Goal: Check status: Check status

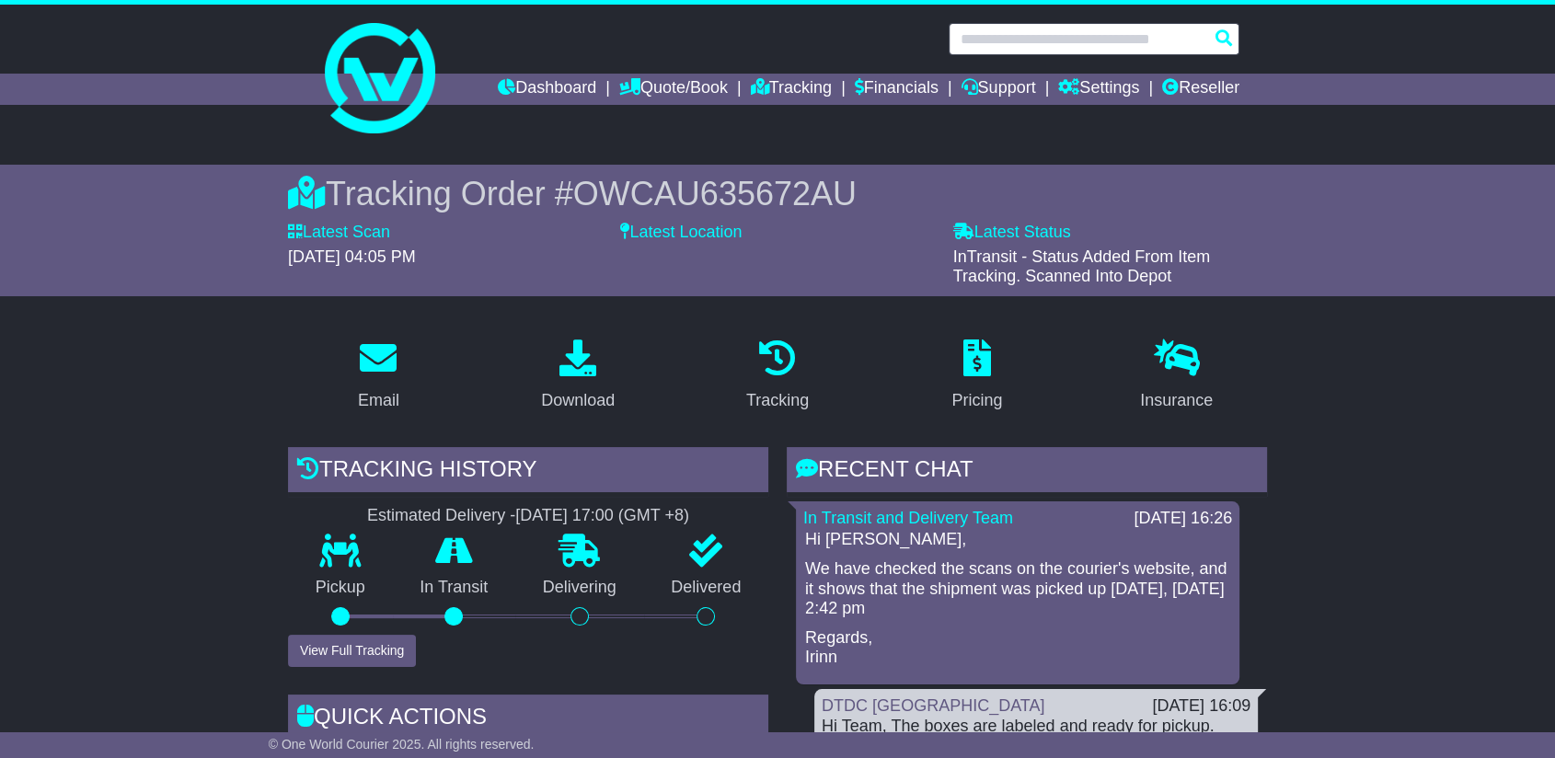
click at [1131, 39] on input "text" at bounding box center [1093, 39] width 291 height 32
paste input "**********"
type input "**********"
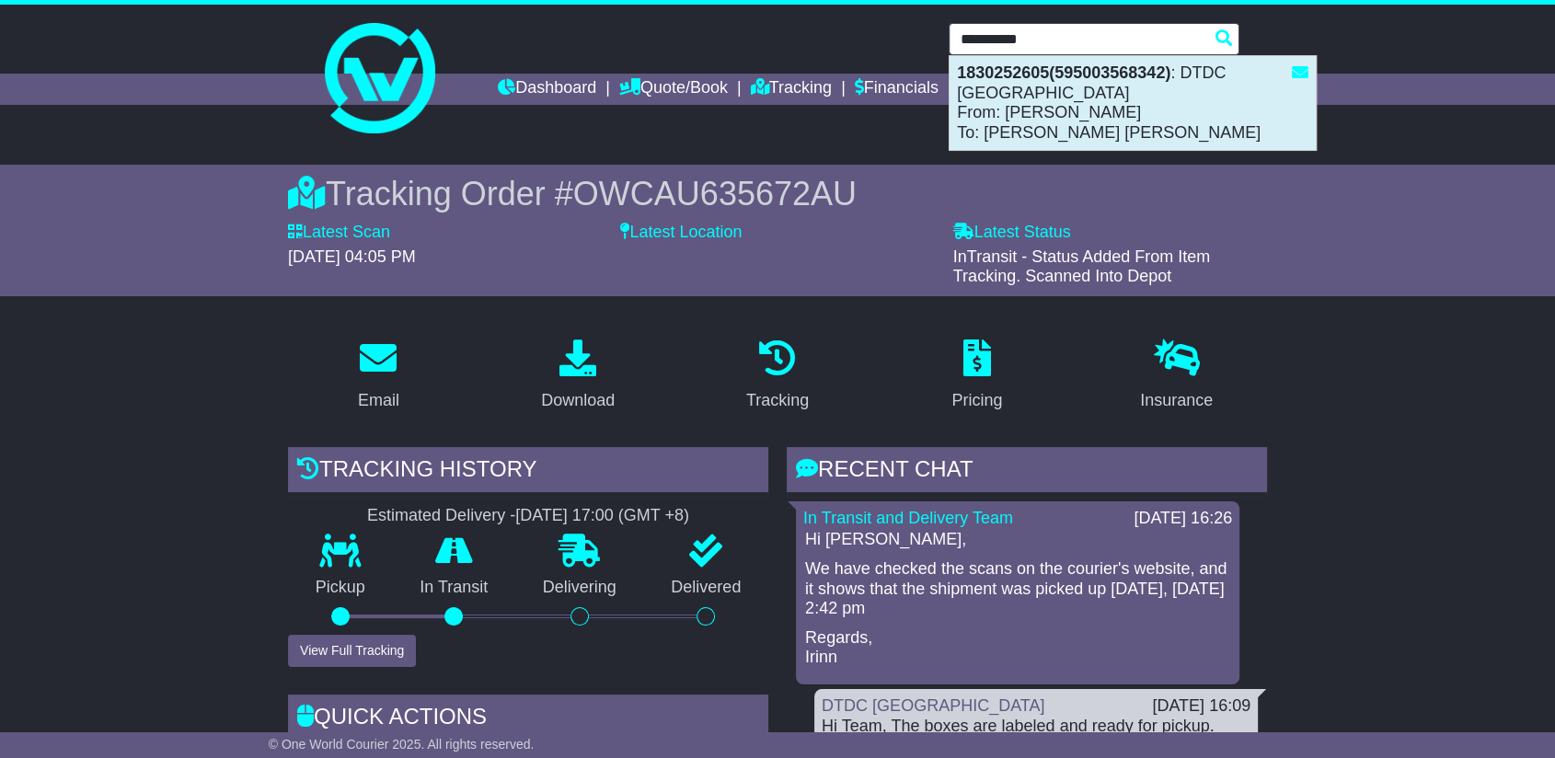
click at [1103, 131] on div "1830252605(595003568342) : DTDC [GEOGRAPHIC_DATA] From: [PERSON_NAME]: [PERSON_…" at bounding box center [1132, 103] width 366 height 94
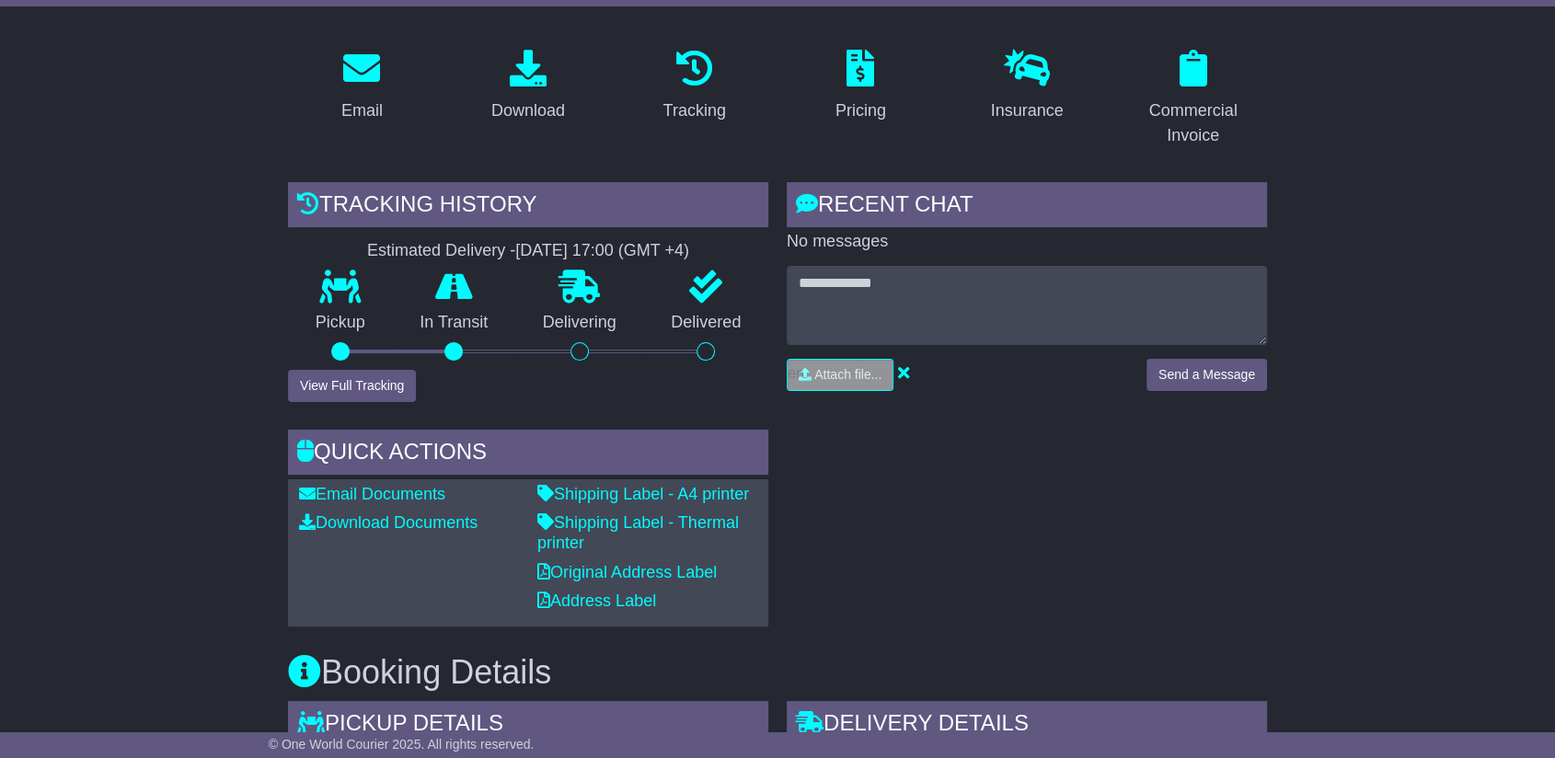
scroll to position [306, 0]
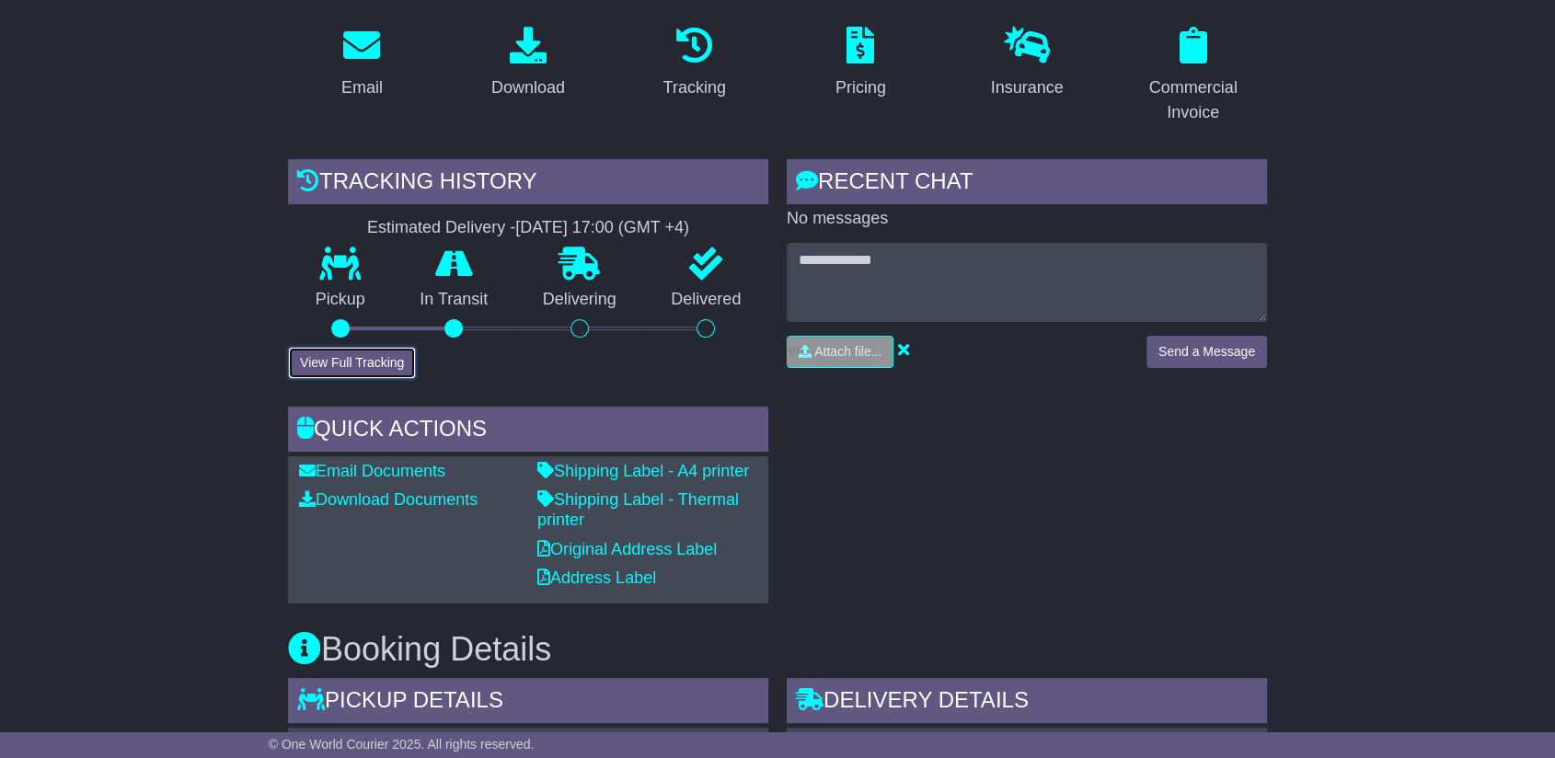
click at [375, 356] on button "View Full Tracking" at bounding box center [352, 363] width 128 height 32
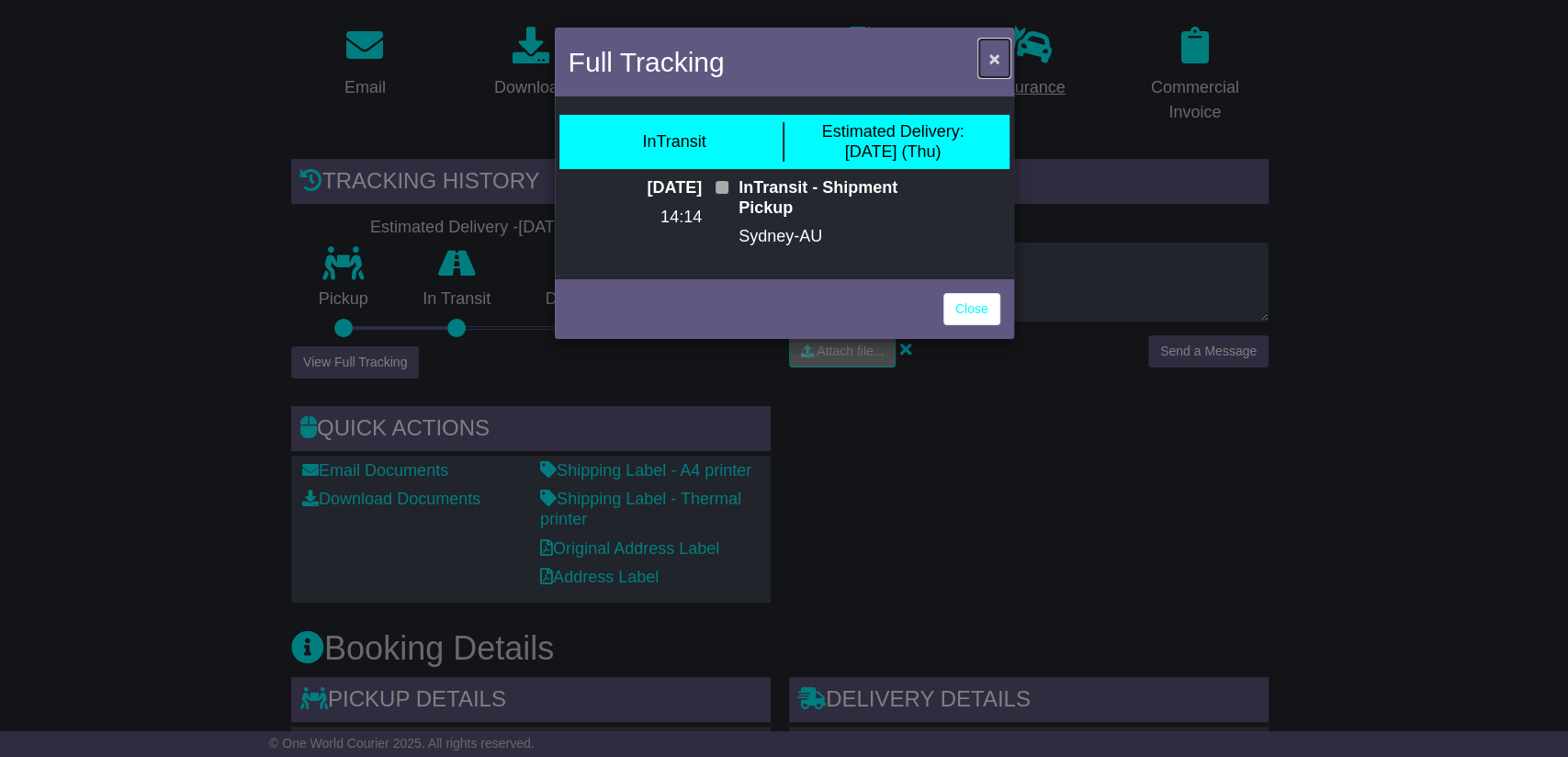
click at [996, 65] on span "×" at bounding box center [994, 58] width 11 height 21
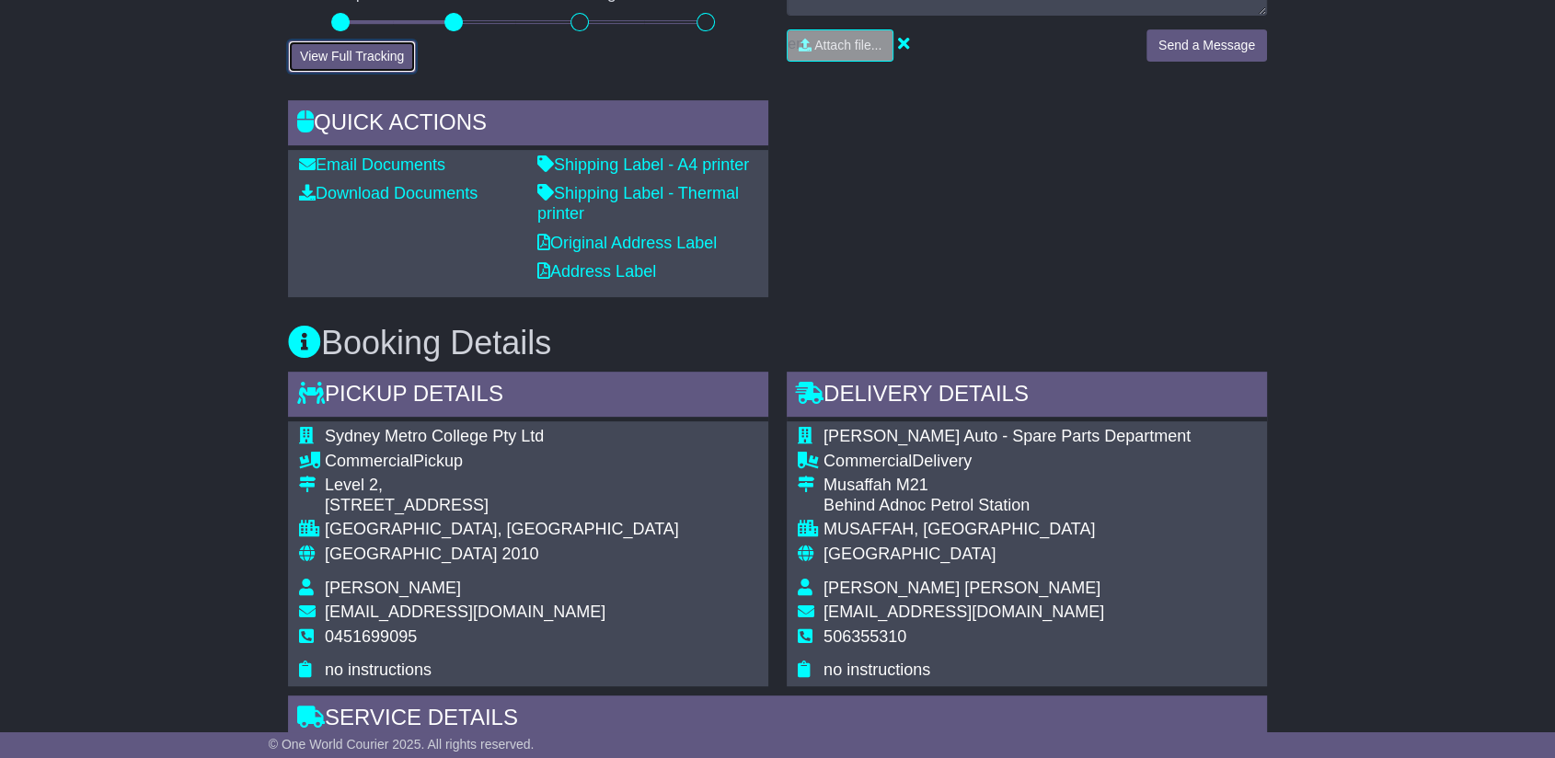
scroll to position [408, 0]
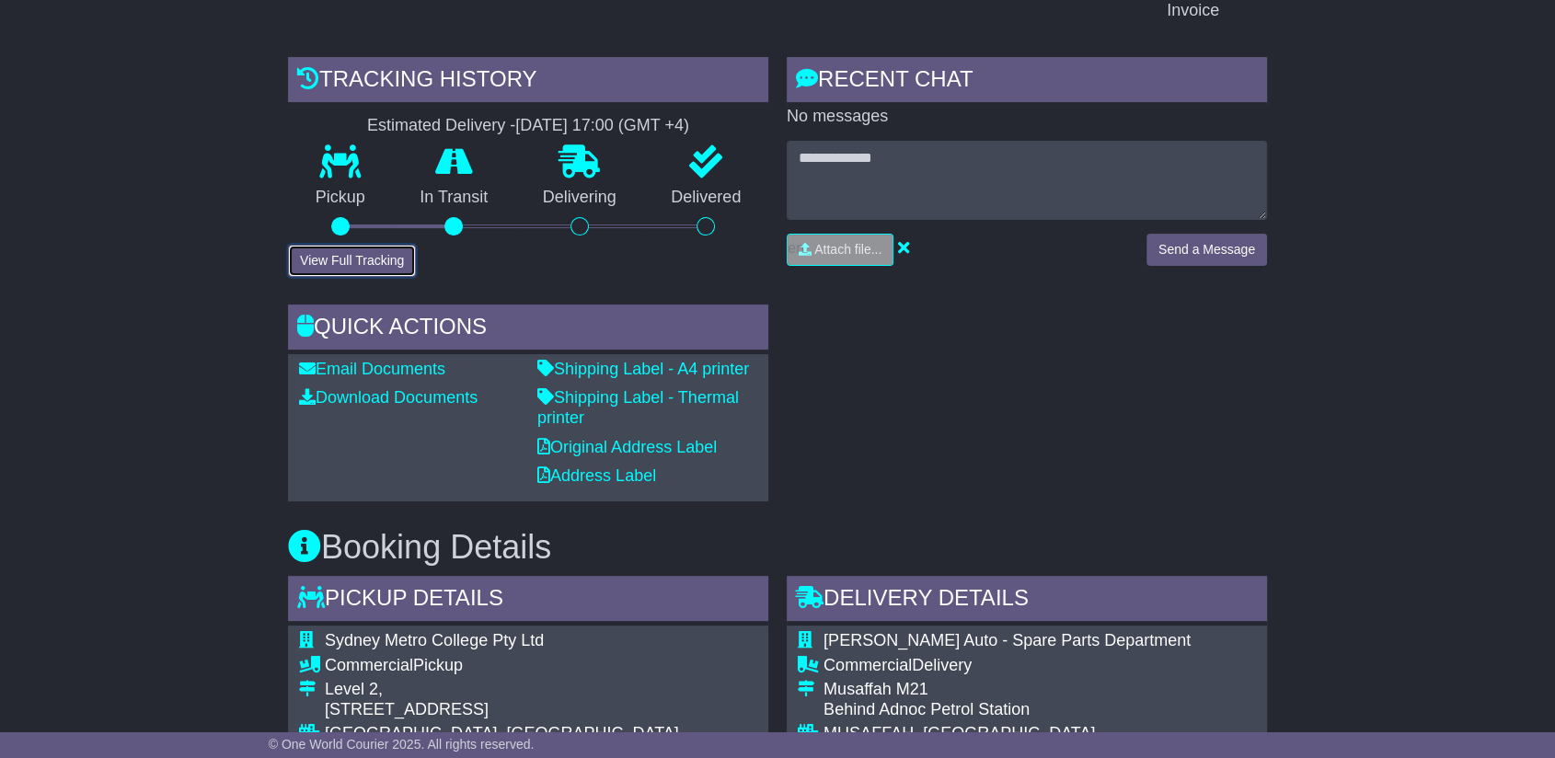
click at [351, 246] on button "View Full Tracking" at bounding box center [352, 261] width 128 height 32
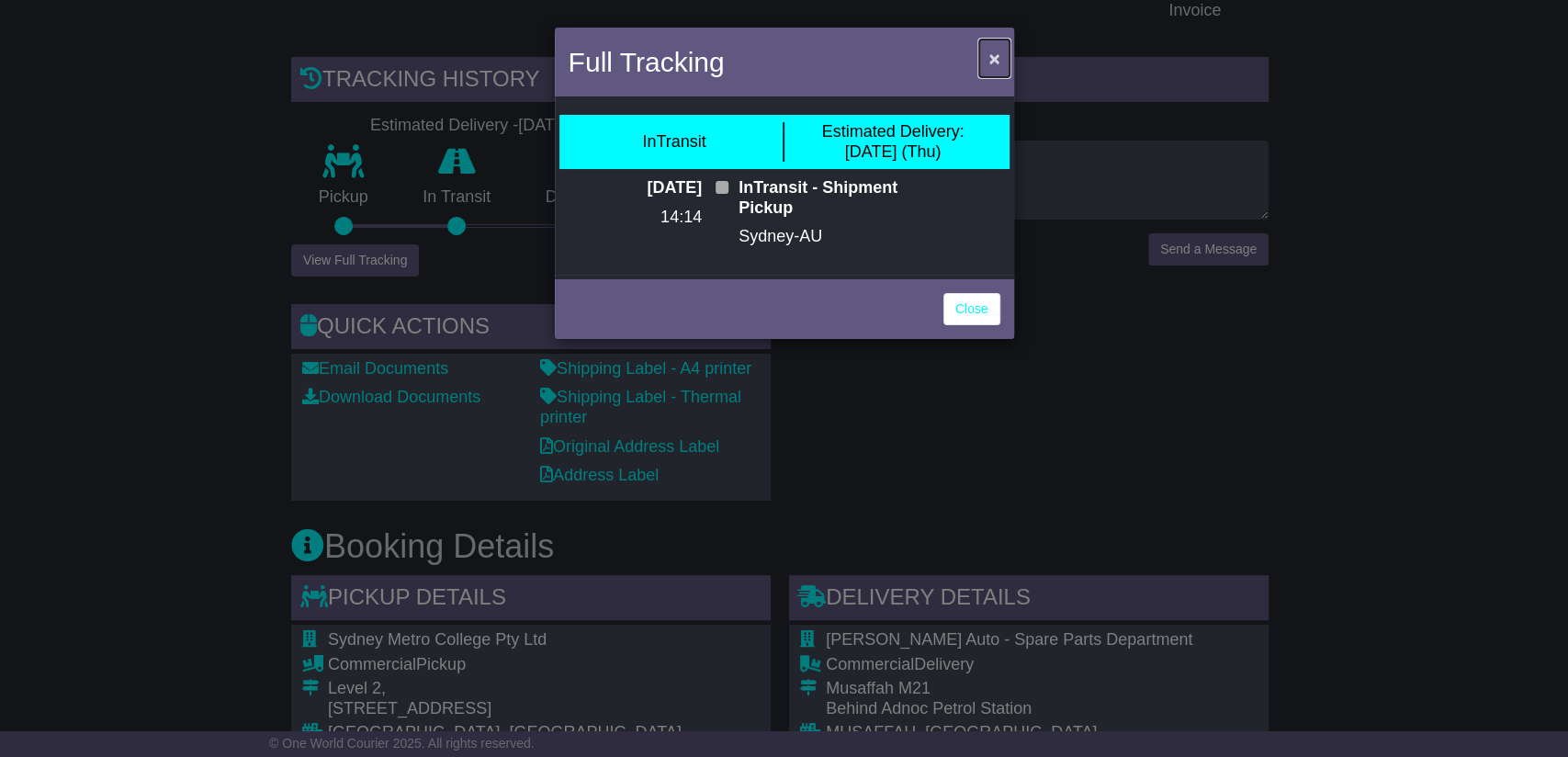
click at [996, 53] on span "×" at bounding box center [994, 58] width 11 height 21
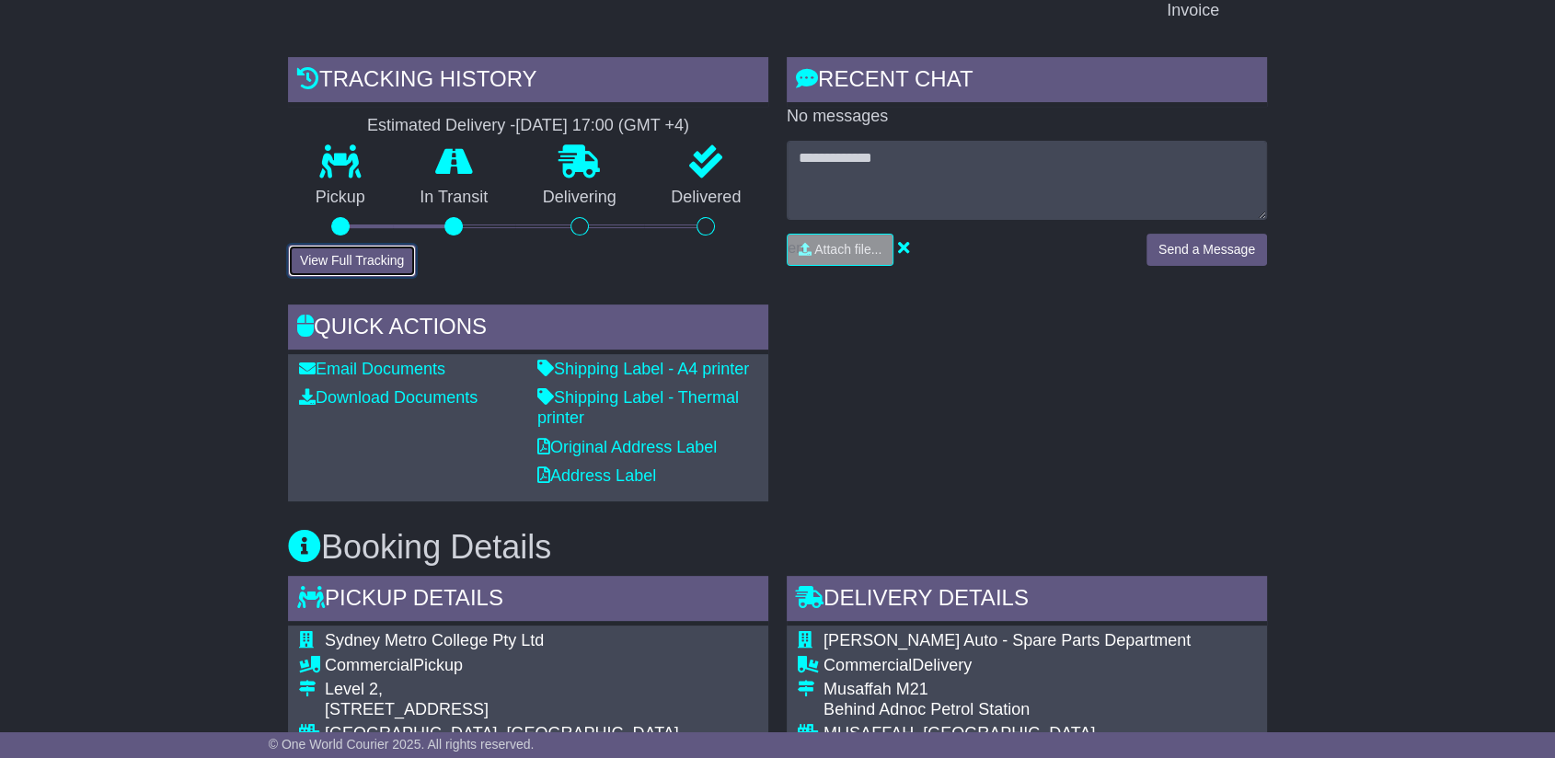
click at [368, 259] on button "View Full Tracking" at bounding box center [352, 261] width 128 height 32
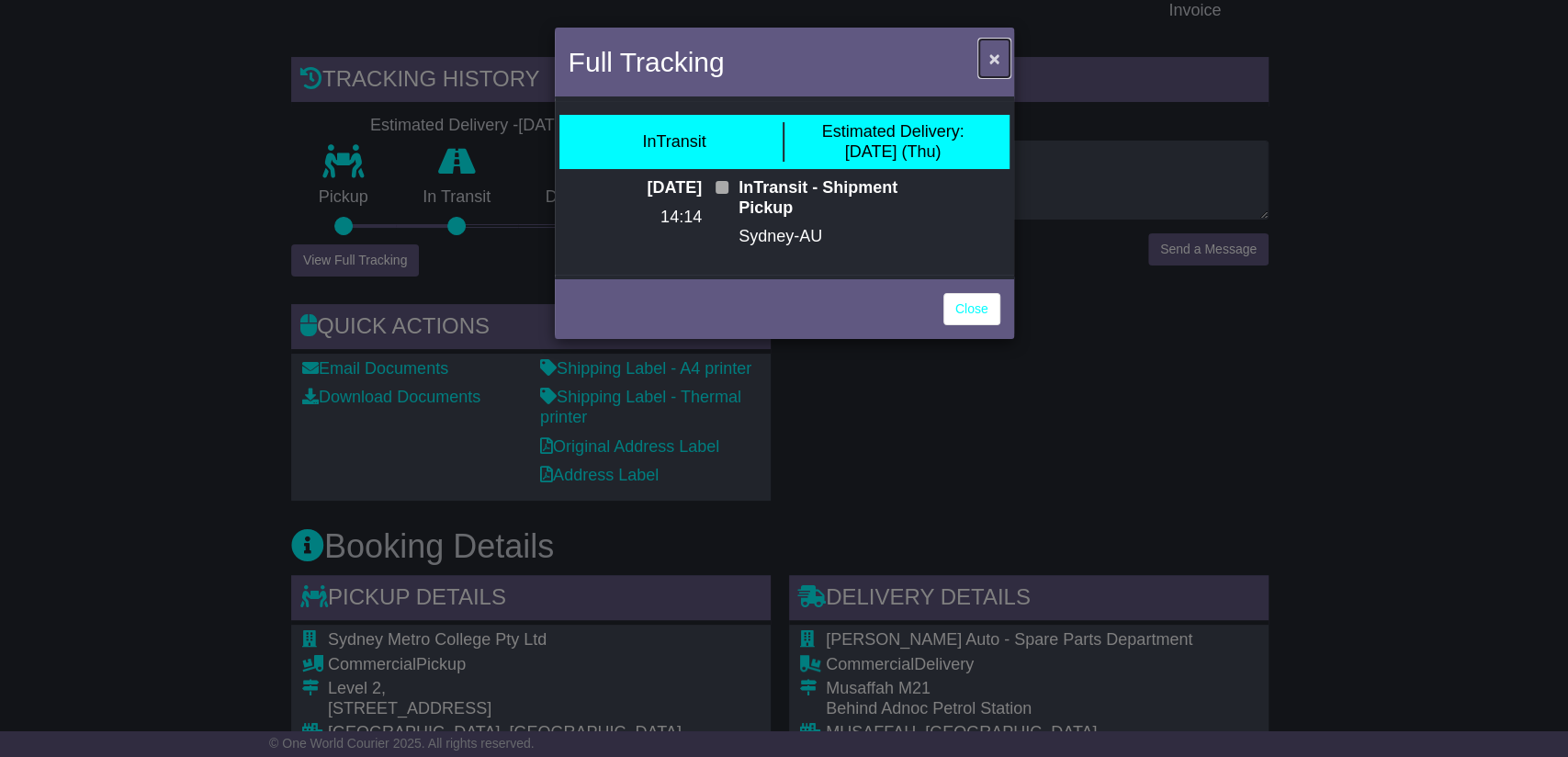
click at [994, 55] on span "×" at bounding box center [994, 58] width 11 height 21
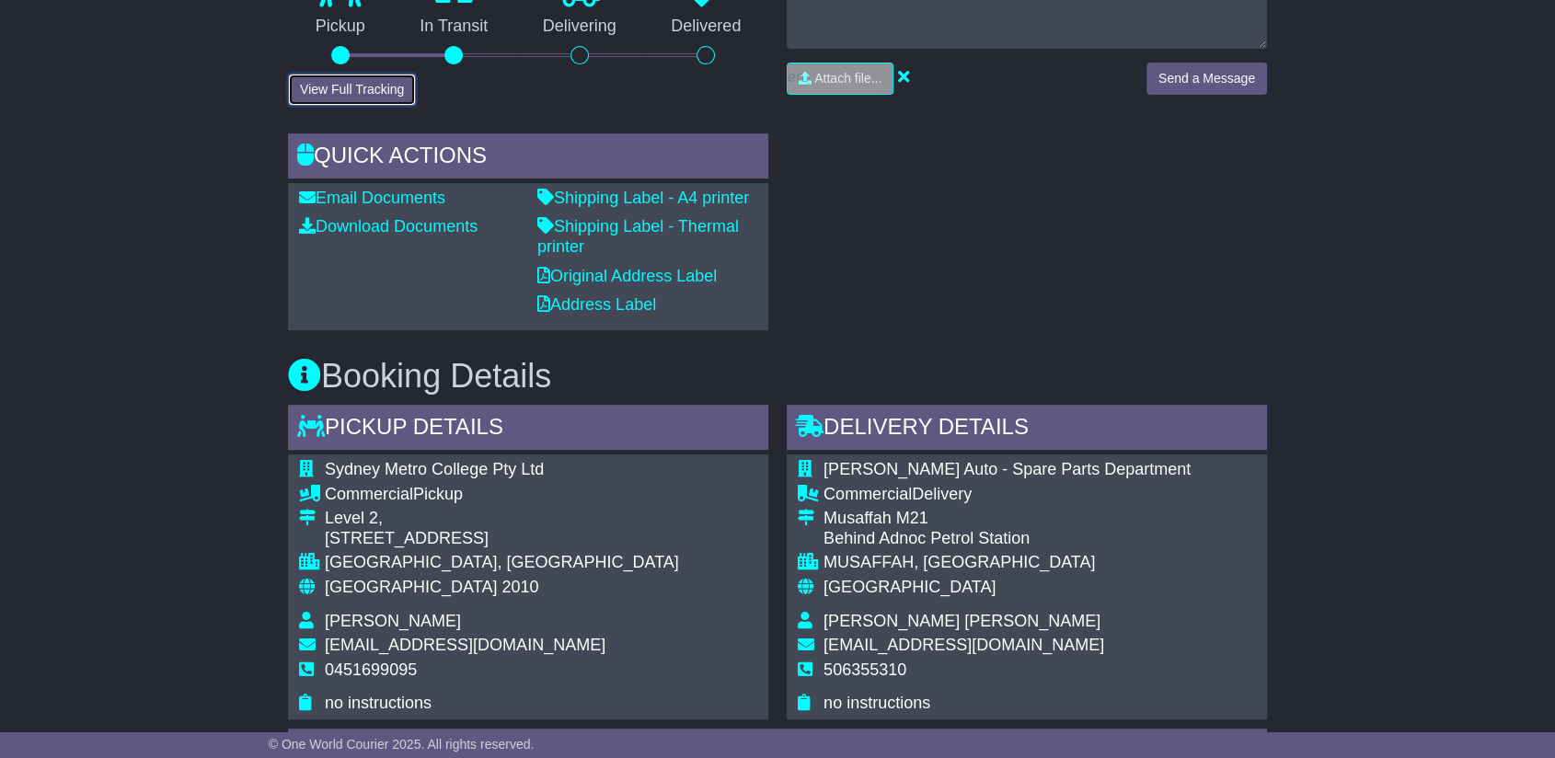
scroll to position [817, 0]
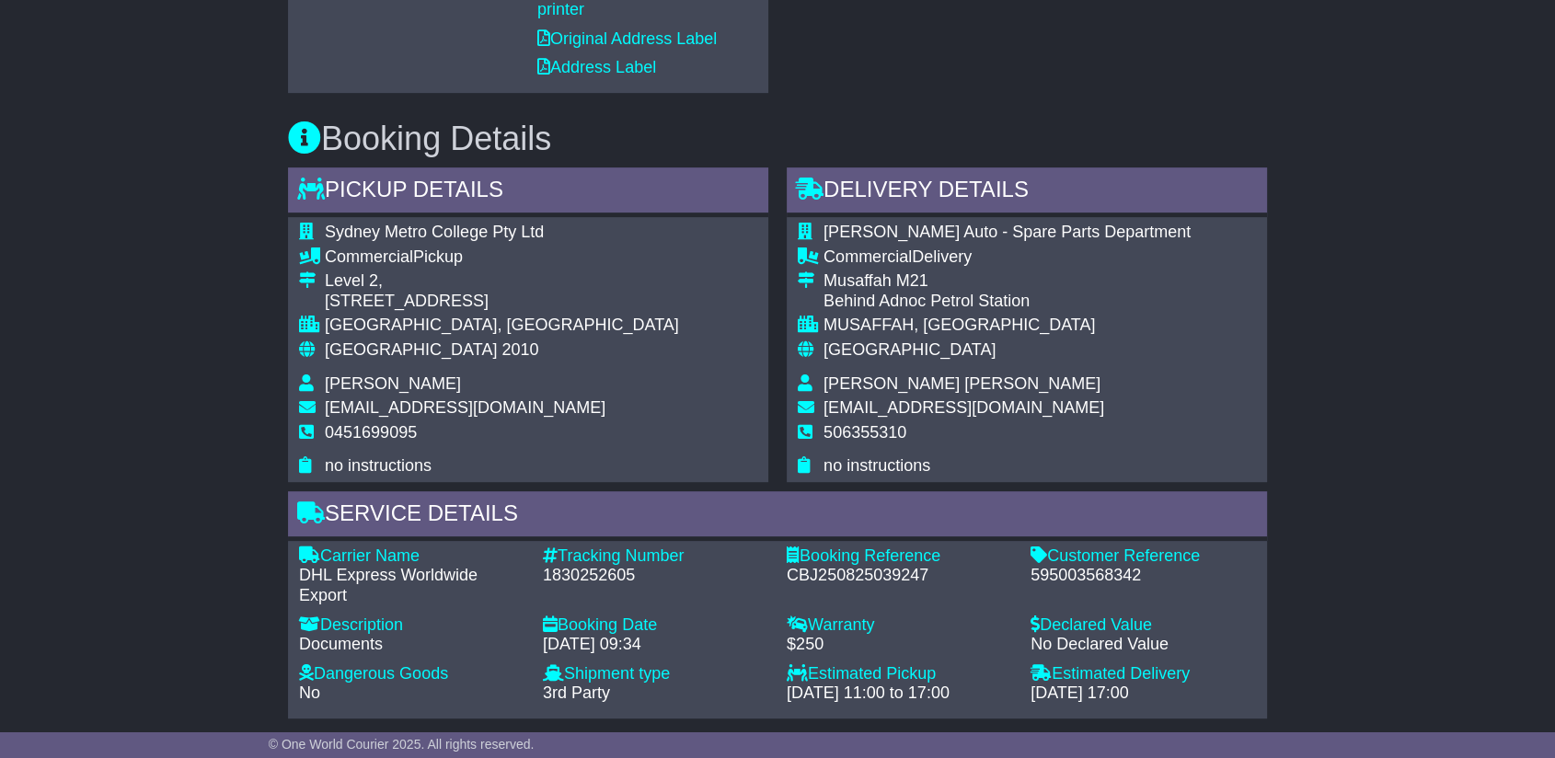
click at [607, 573] on div "1830252605" at bounding box center [655, 576] width 225 height 20
copy div "1830252605"
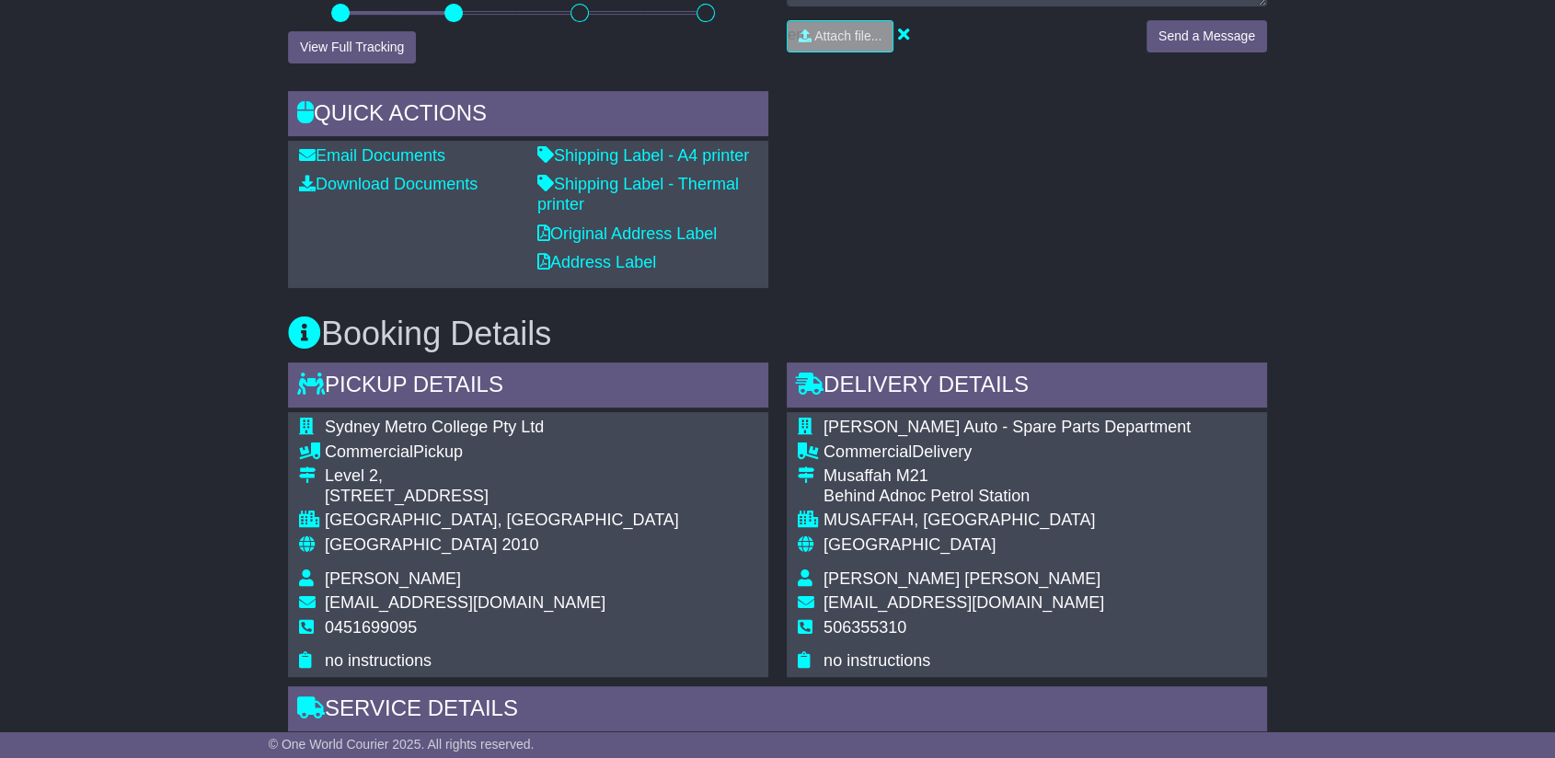
scroll to position [306, 0]
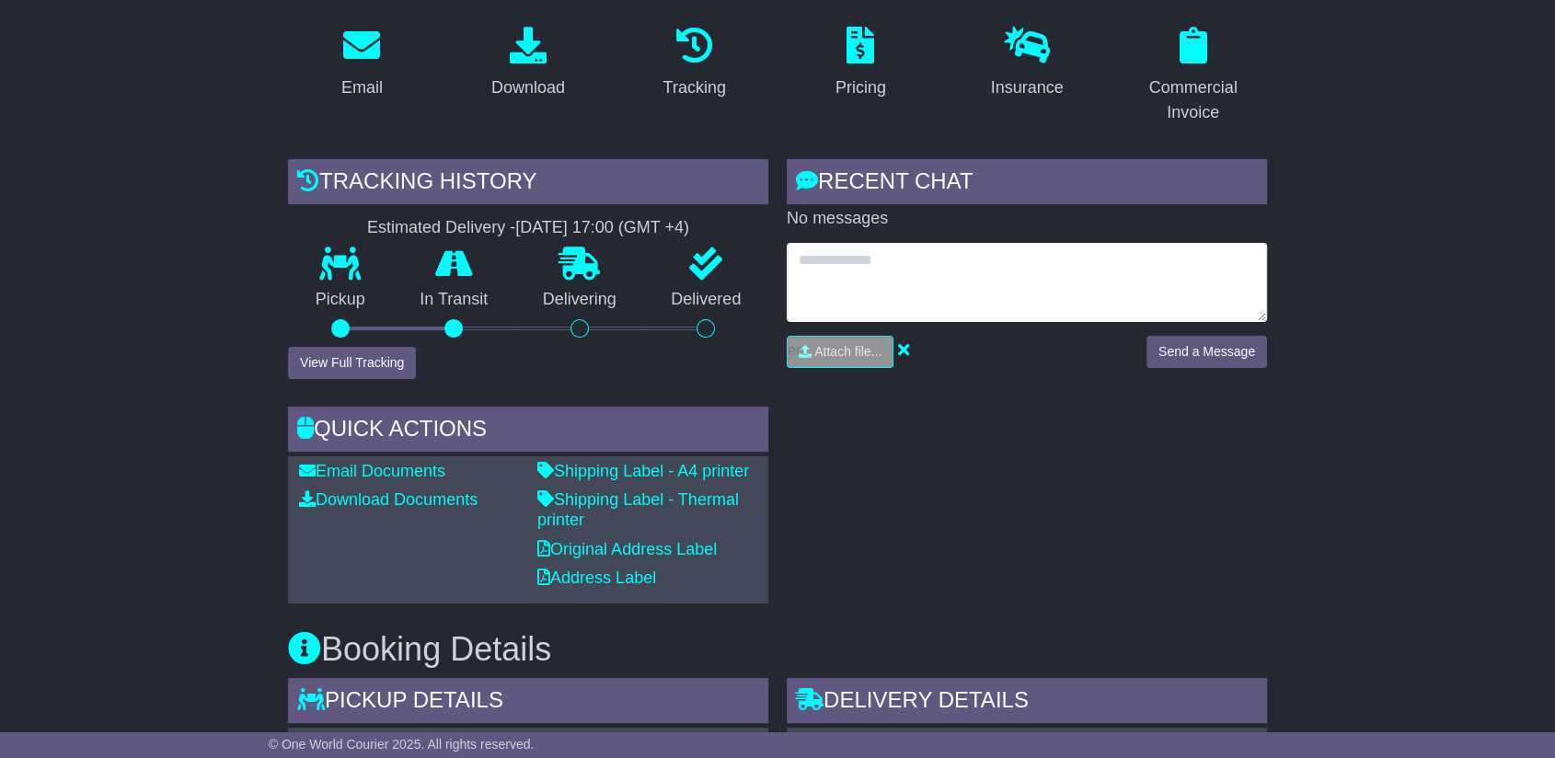
click at [1005, 281] on textarea at bounding box center [1027, 282] width 480 height 79
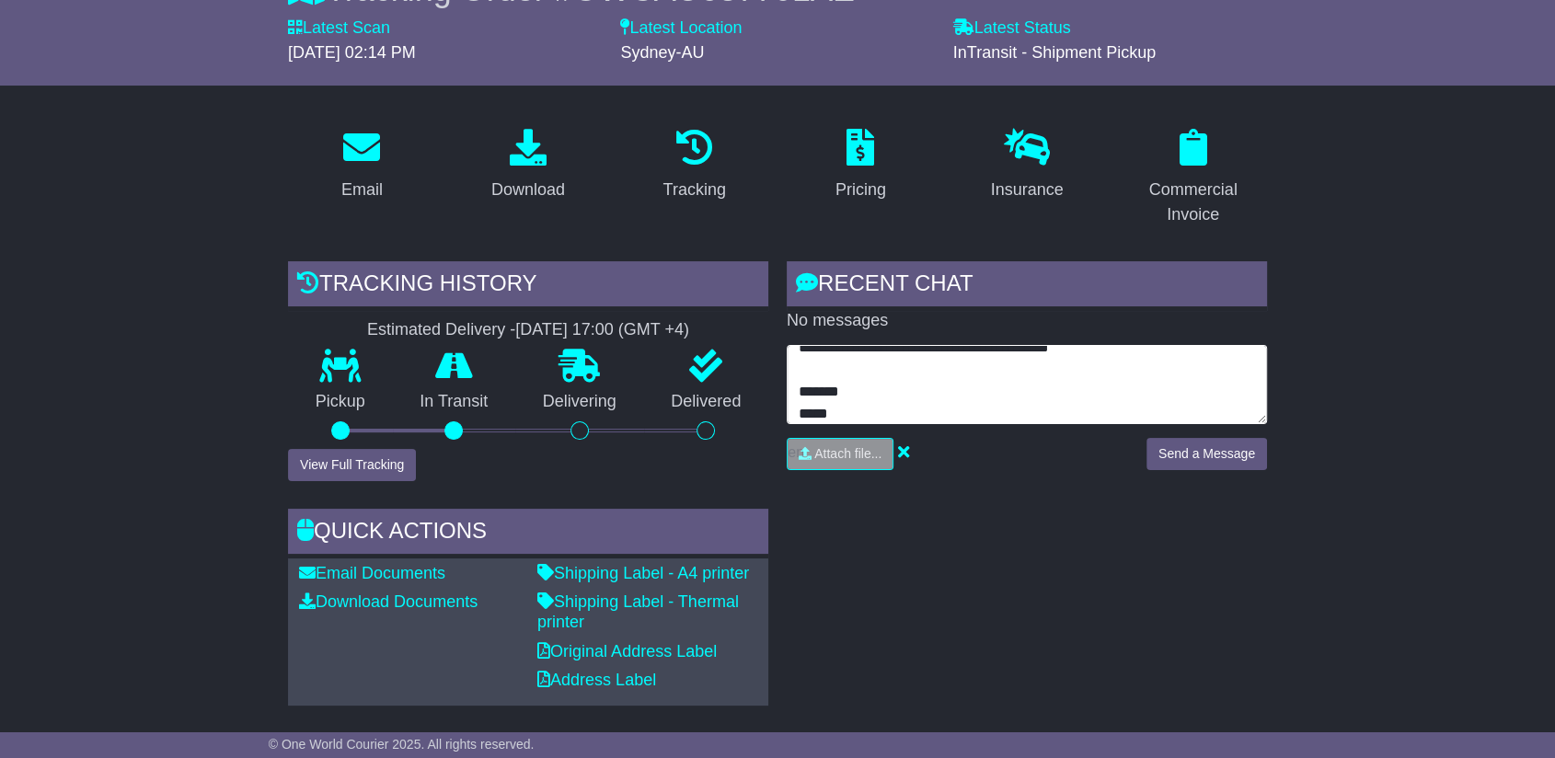
scroll to position [6, 0]
type textarea "**********"
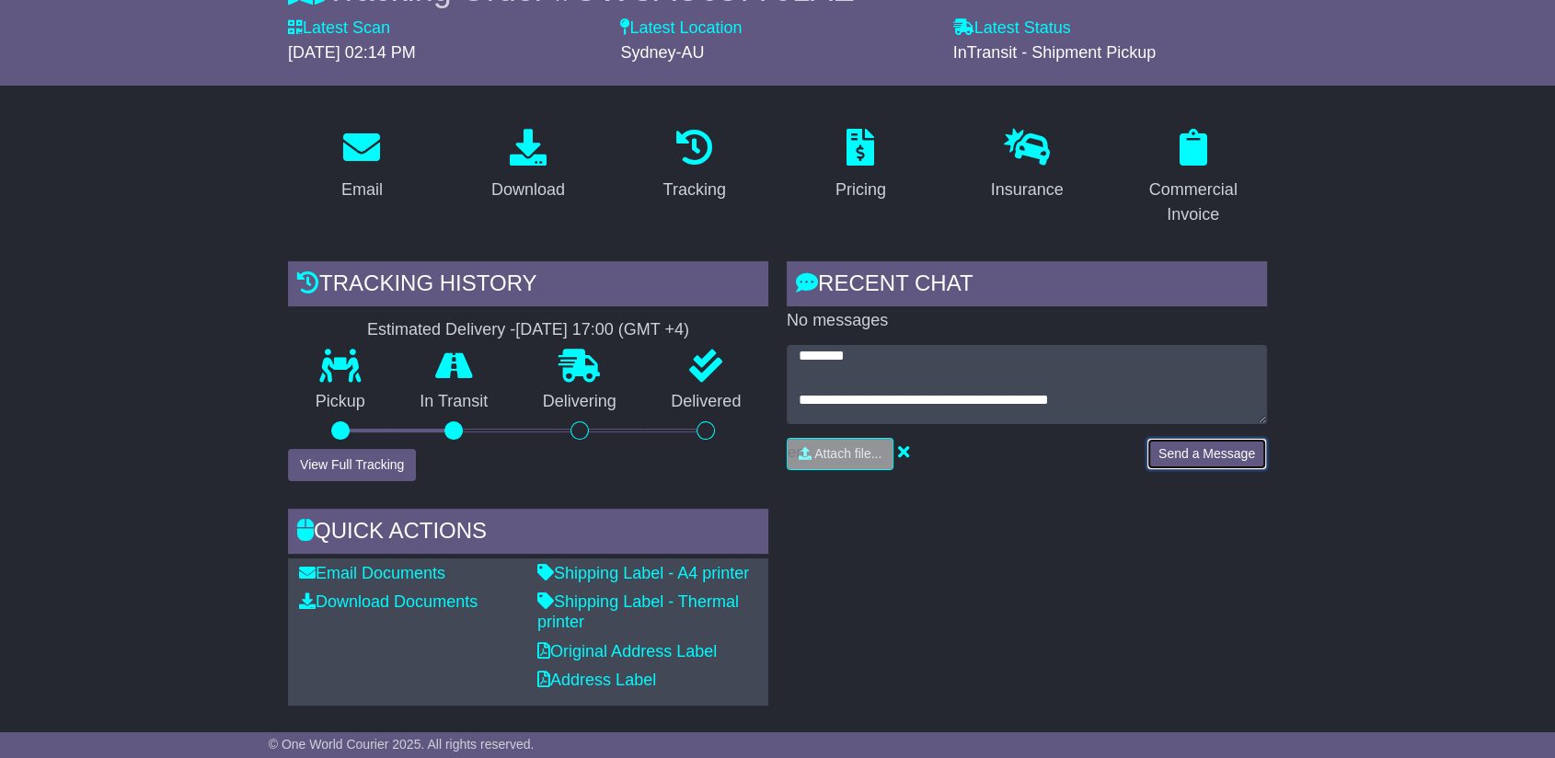
click at [1198, 464] on button "Send a Message" at bounding box center [1206, 454] width 121 height 32
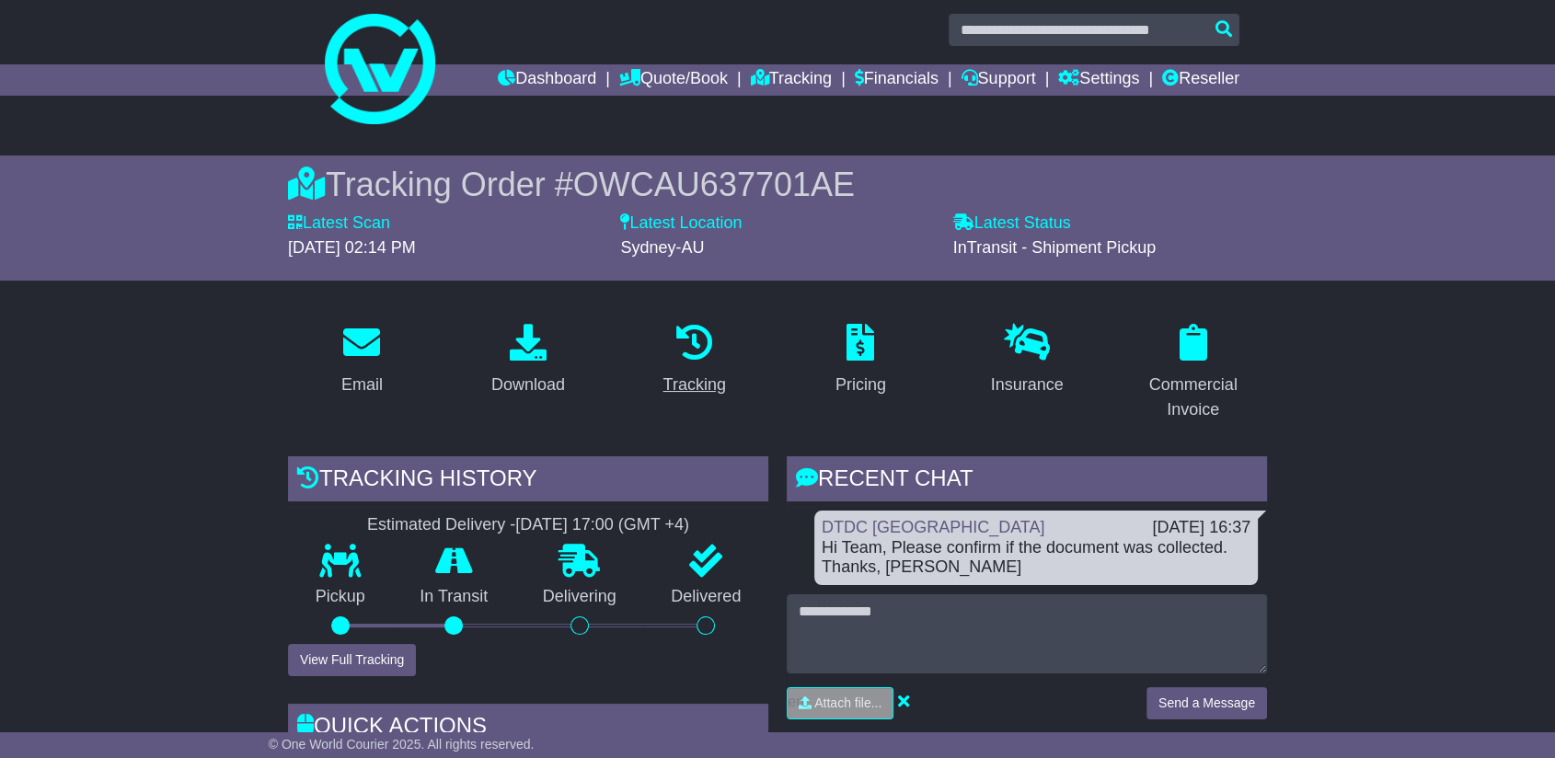
scroll to position [0, 0]
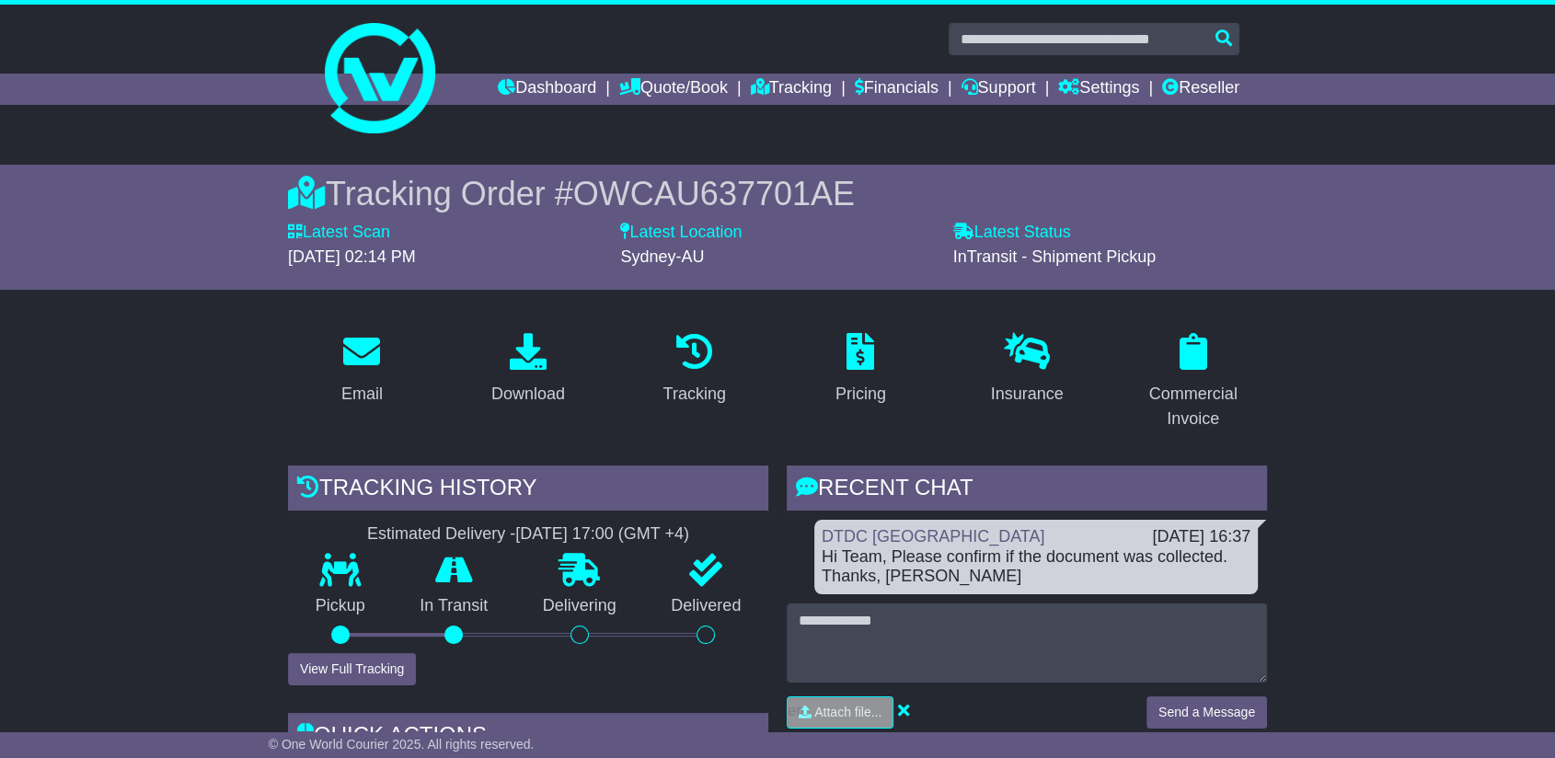
click at [780, 204] on span "OWCAU637701AE" at bounding box center [714, 194] width 282 height 38
click at [783, 197] on span "OWCAU637701AE" at bounding box center [714, 194] width 282 height 38
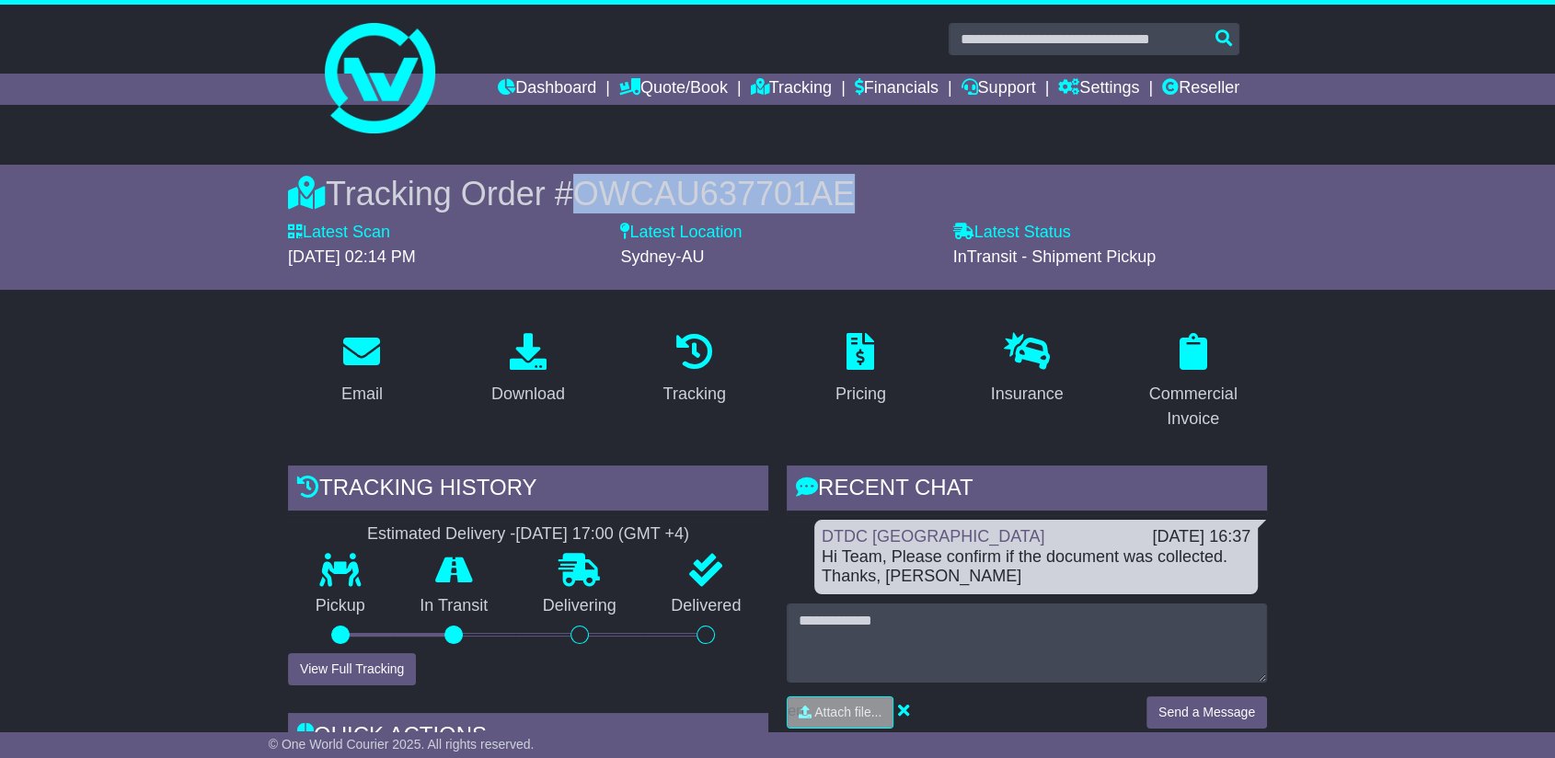
click at [783, 197] on span "OWCAU637701AE" at bounding box center [714, 194] width 282 height 38
copy span "OWCAU637701AE"
